Goal: Obtain resource: Download file/media

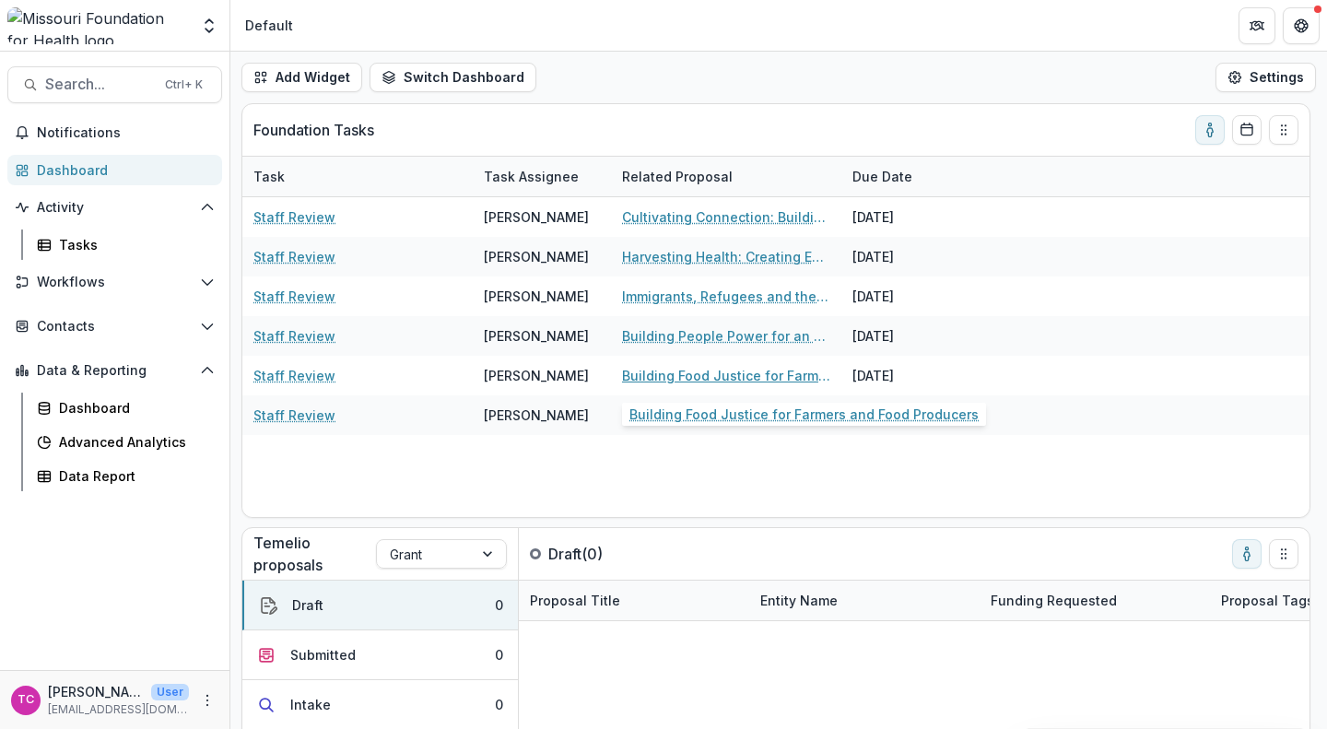
click at [644, 380] on link "Building Food Justice for Farmers and Food Producers" at bounding box center [726, 375] width 208 height 19
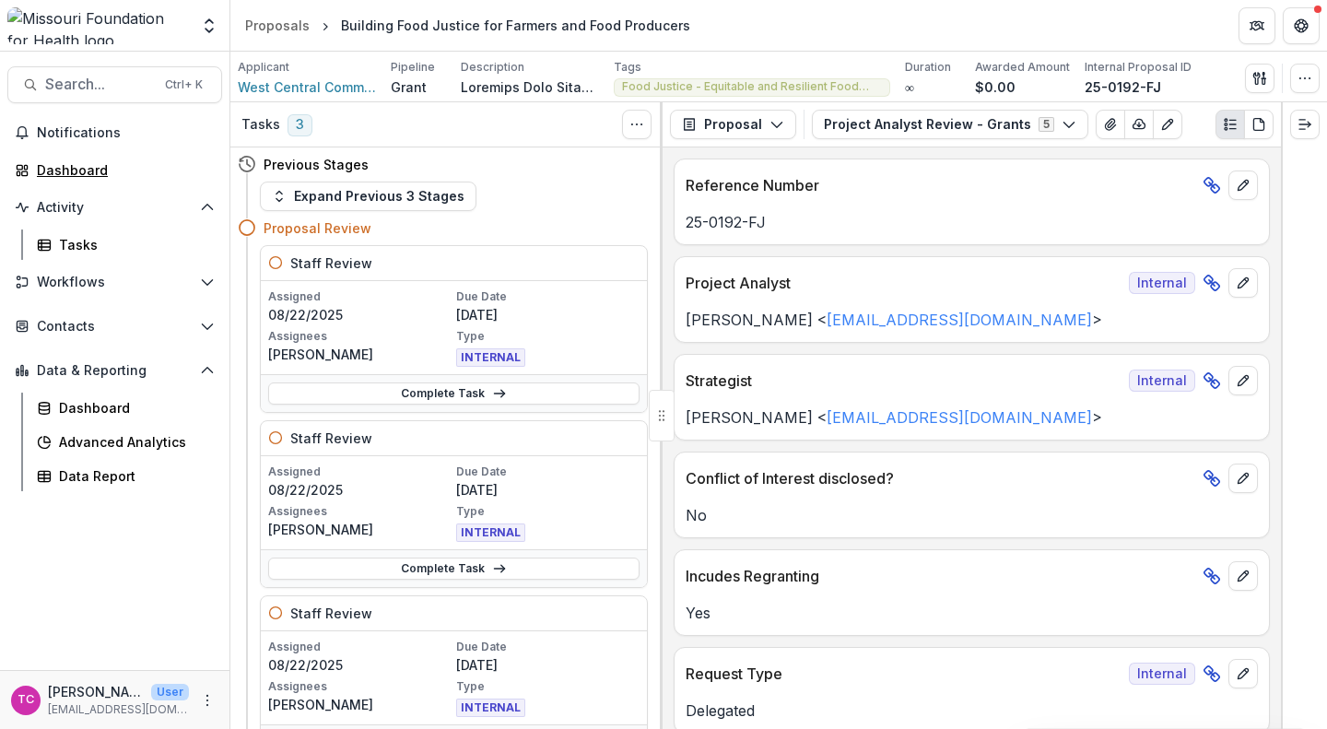
click at [119, 174] on div "Dashboard" at bounding box center [122, 169] width 170 height 19
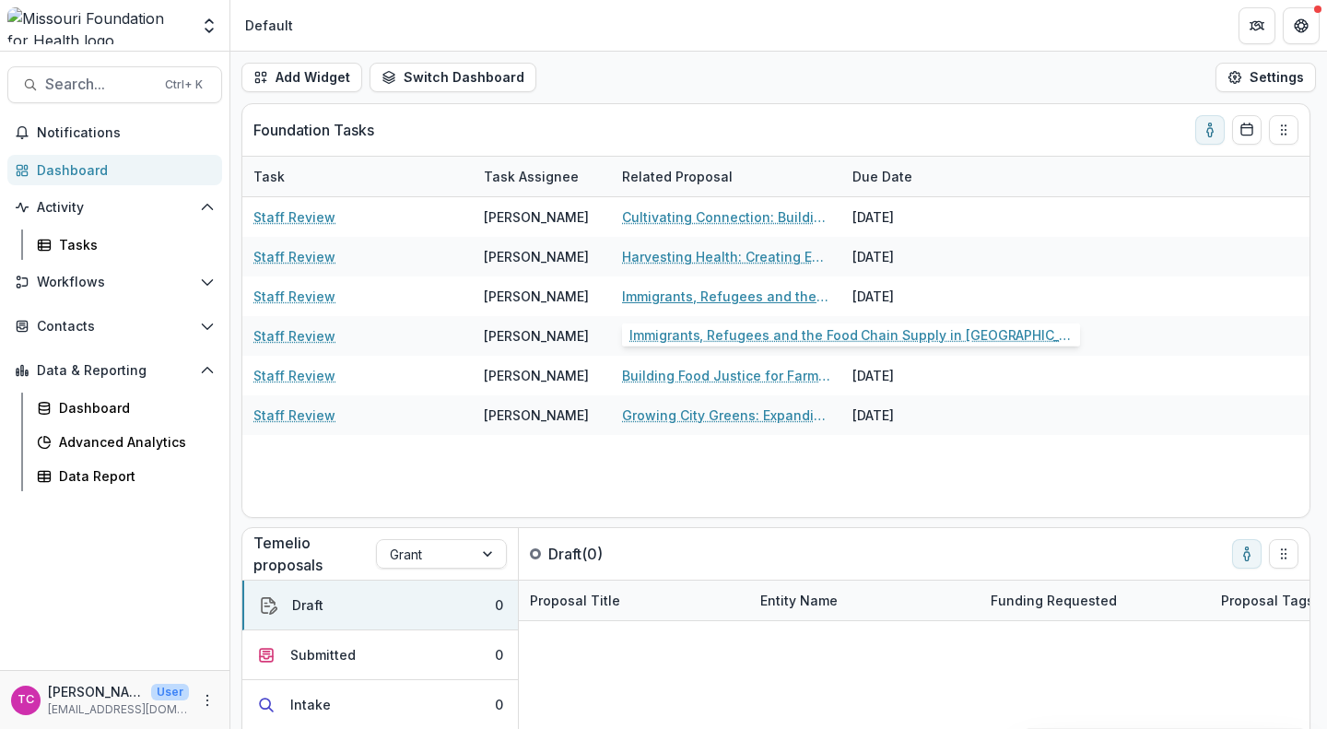
click at [656, 297] on link "Immigrants, Refugees and the Food Chain Supply in [GEOGRAPHIC_DATA]." at bounding box center [726, 295] width 208 height 19
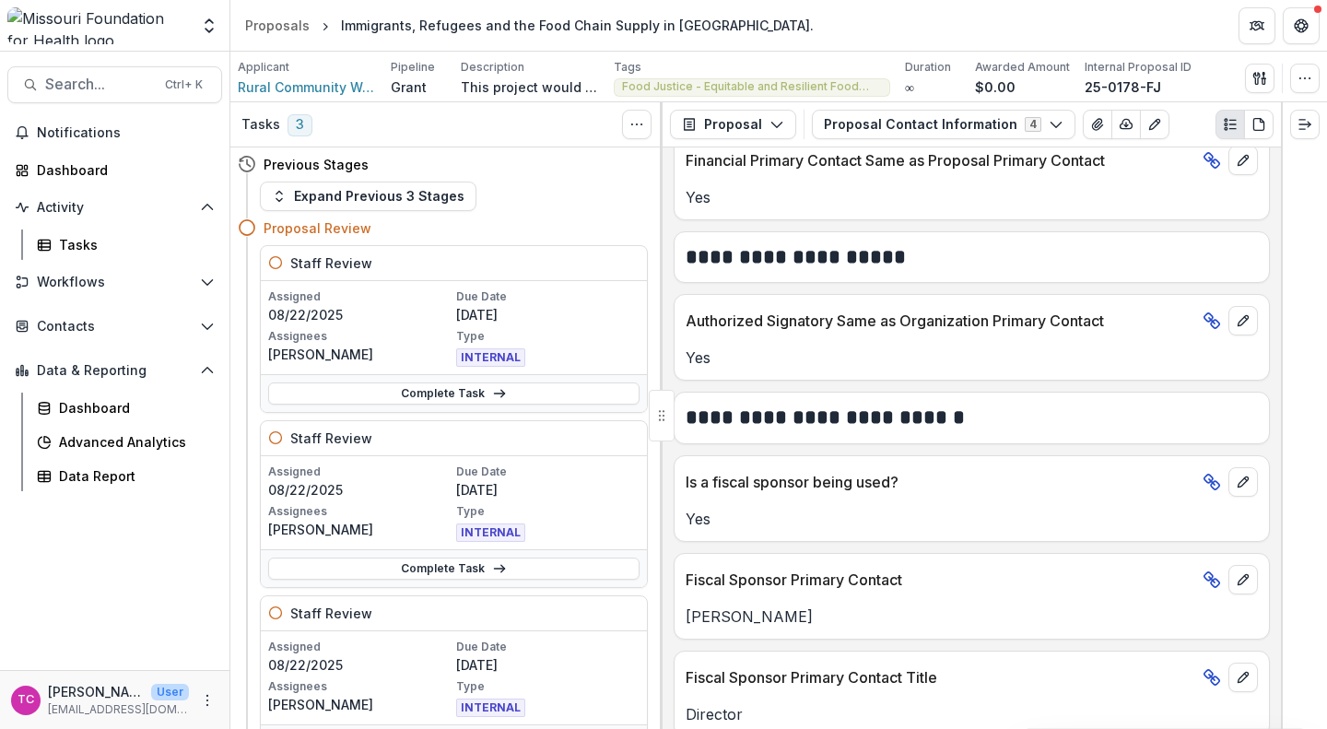
scroll to position [1176, 0]
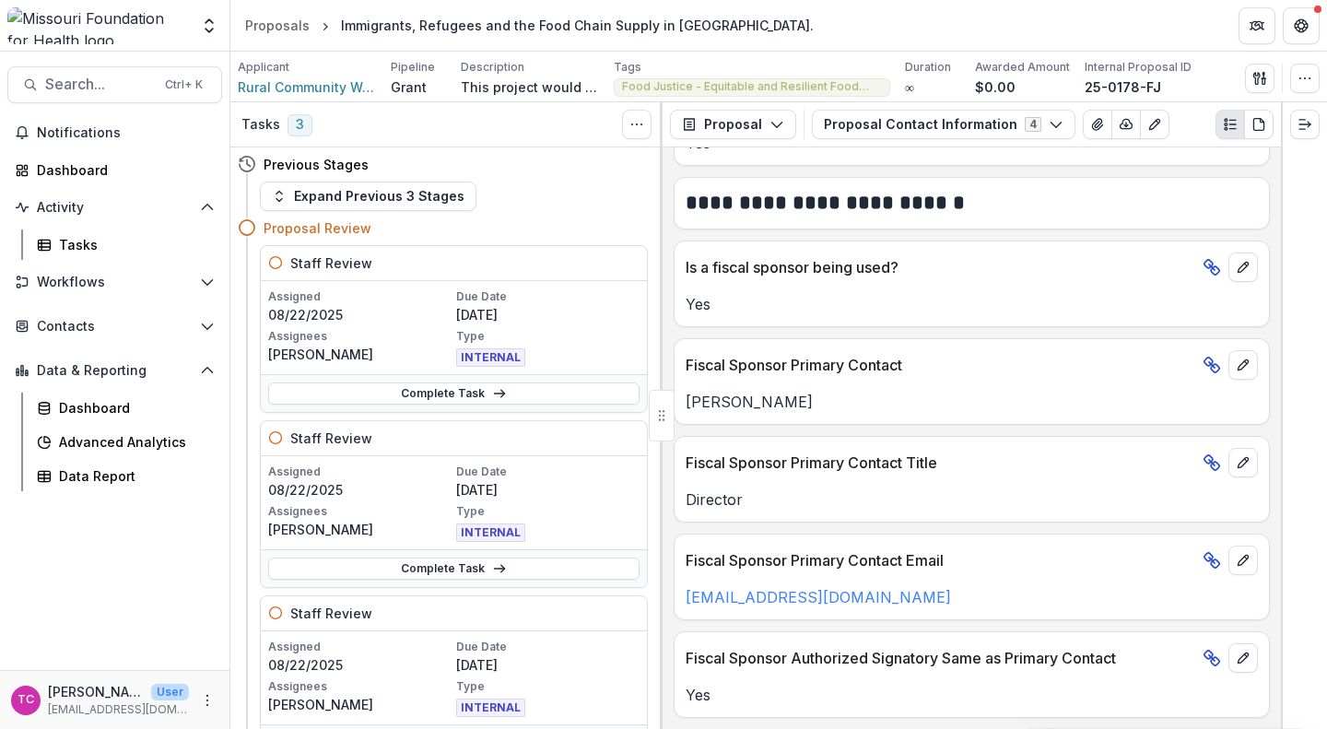
click at [880, 110] on button "Proposal Contact Information 4" at bounding box center [943, 124] width 263 height 29
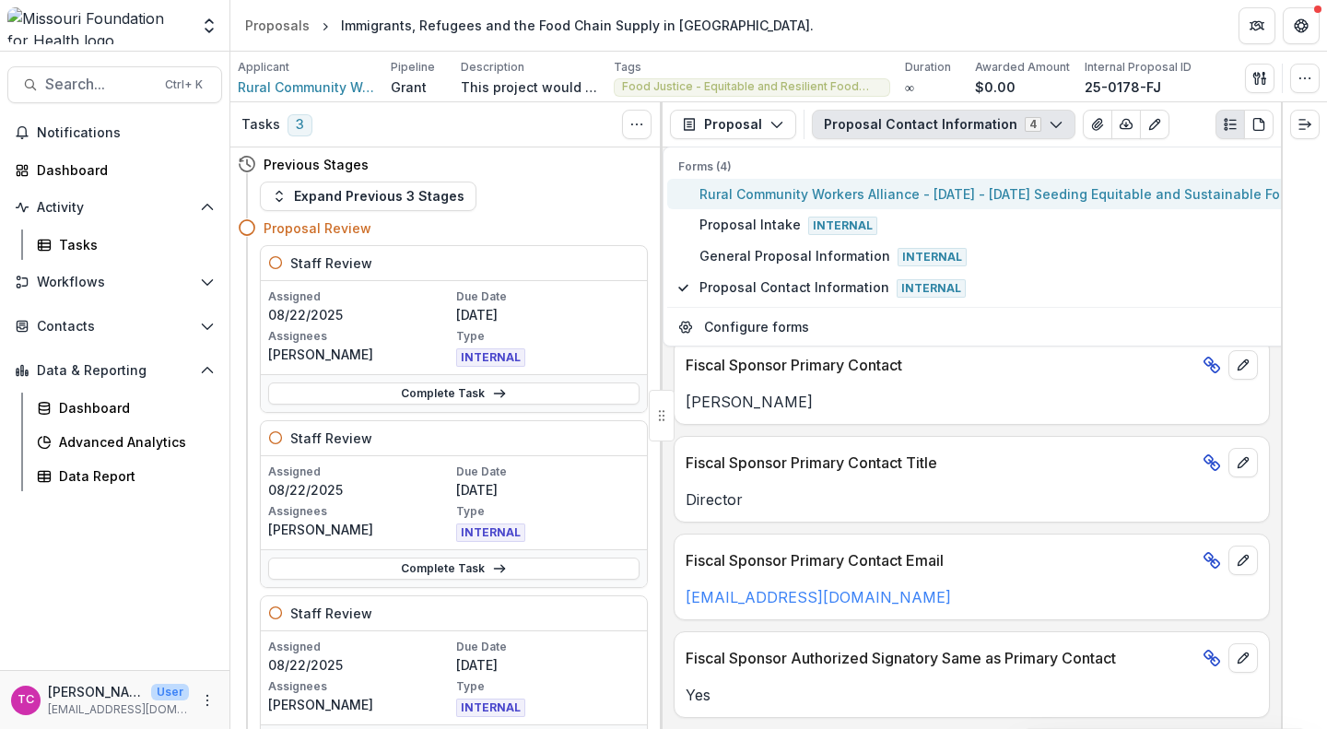
click at [835, 201] on span "Rural Community Workers Alliance - [DATE] - [DATE] Seeding Equitable and Sustai…" at bounding box center [1026, 193] width 655 height 19
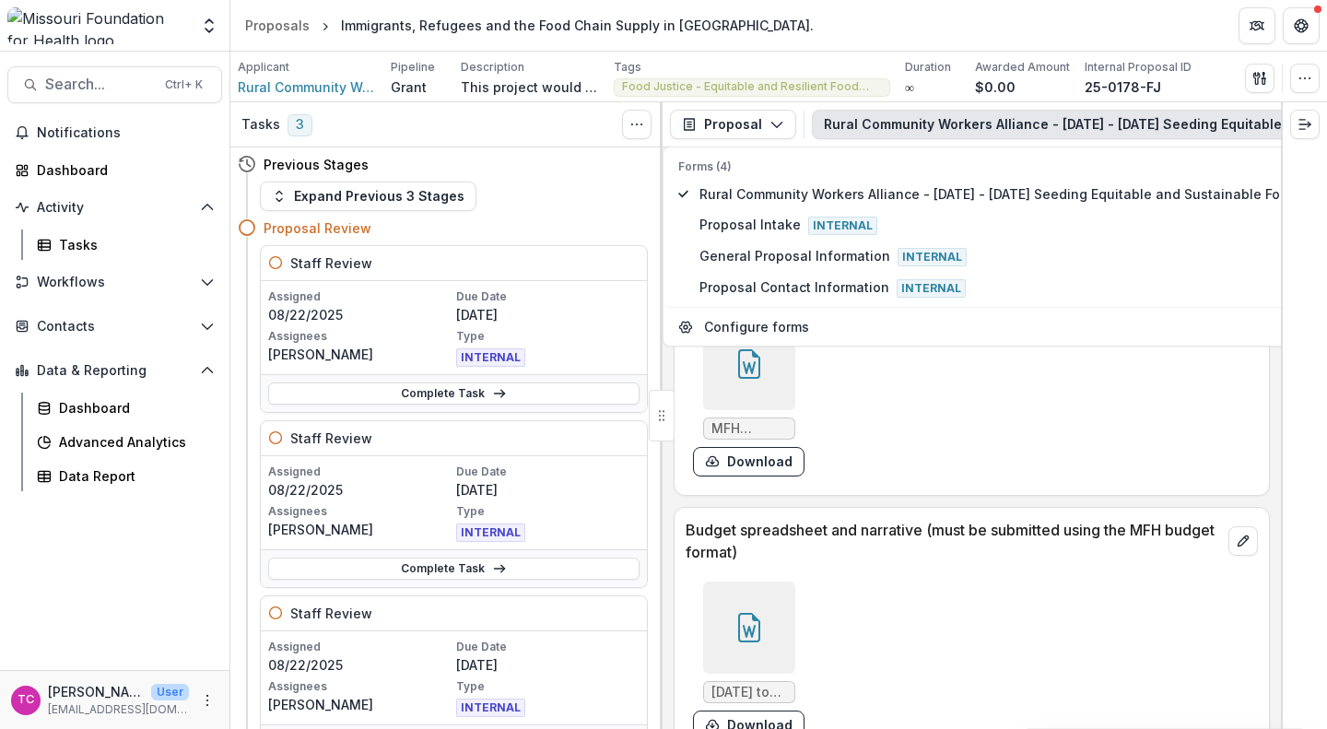
scroll to position [8790, 0]
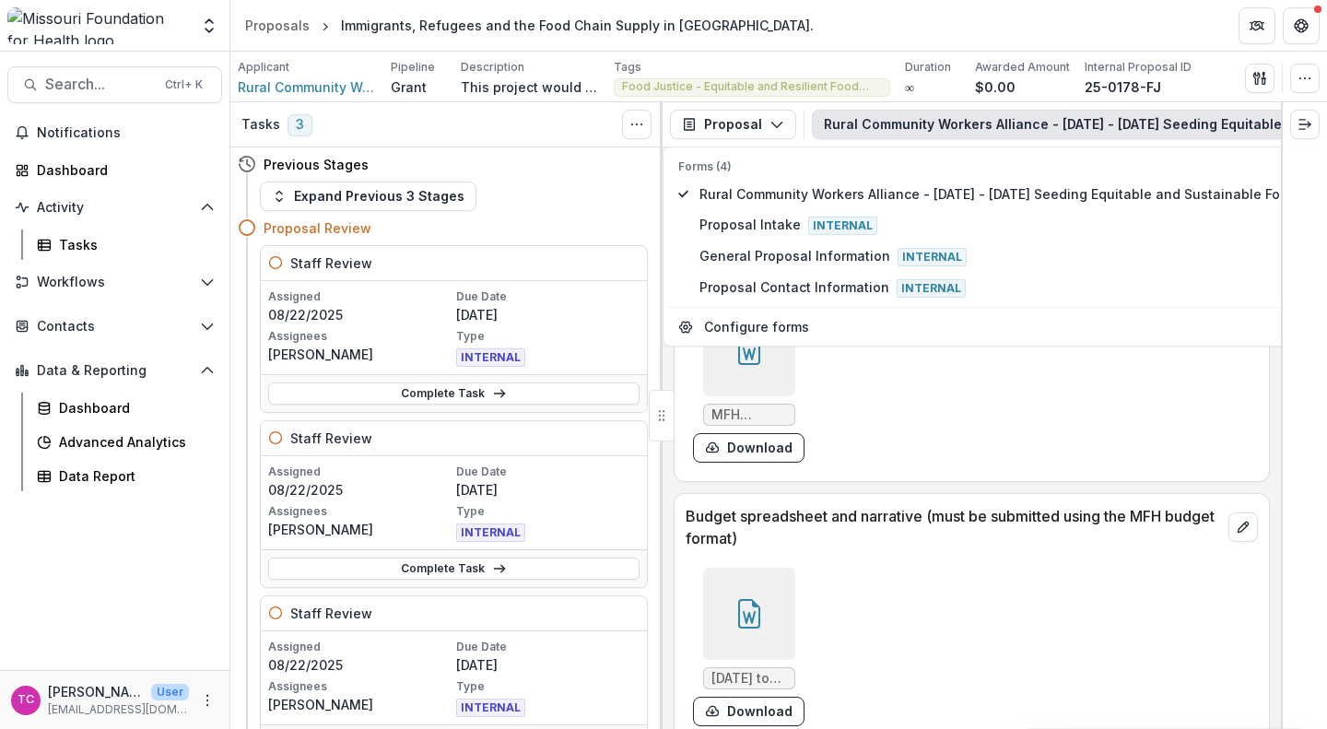
click at [759, 696] on button "Download" at bounding box center [748, 710] width 111 height 29
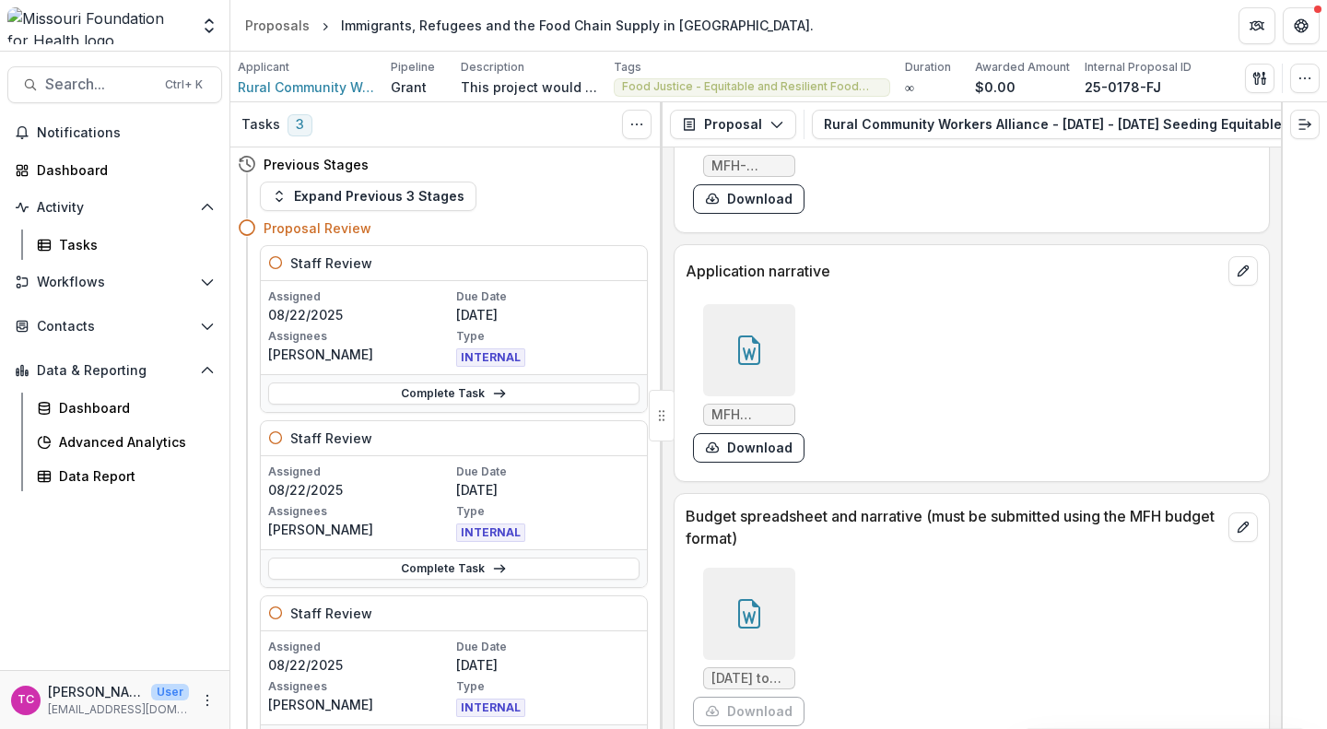
click at [750, 436] on button "Download" at bounding box center [748, 447] width 111 height 29
